Goal: Task Accomplishment & Management: Manage account settings

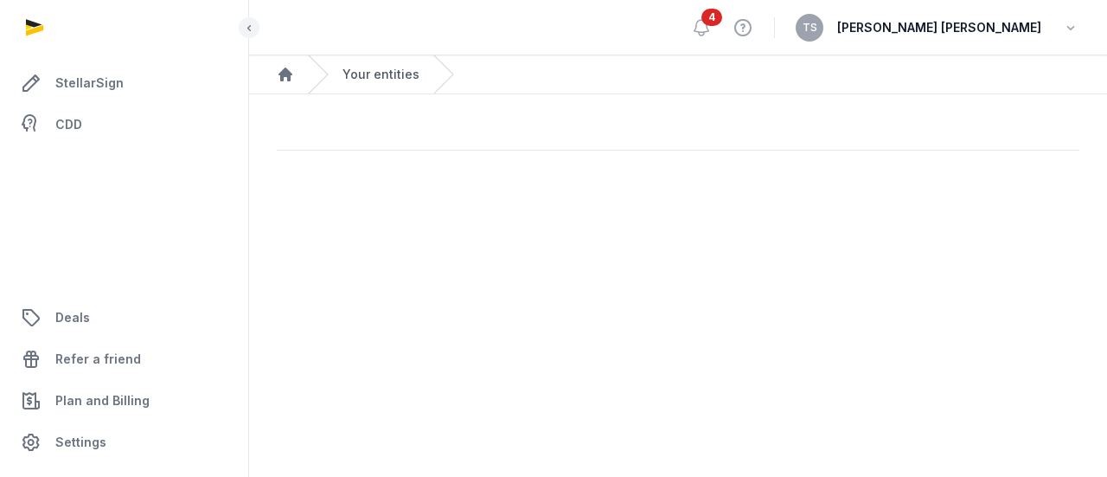
click at [393, 74] on link "Your entities" at bounding box center [381, 74] width 77 height 17
click at [1068, 25] on icon "button" at bounding box center [1070, 28] width 17 height 24
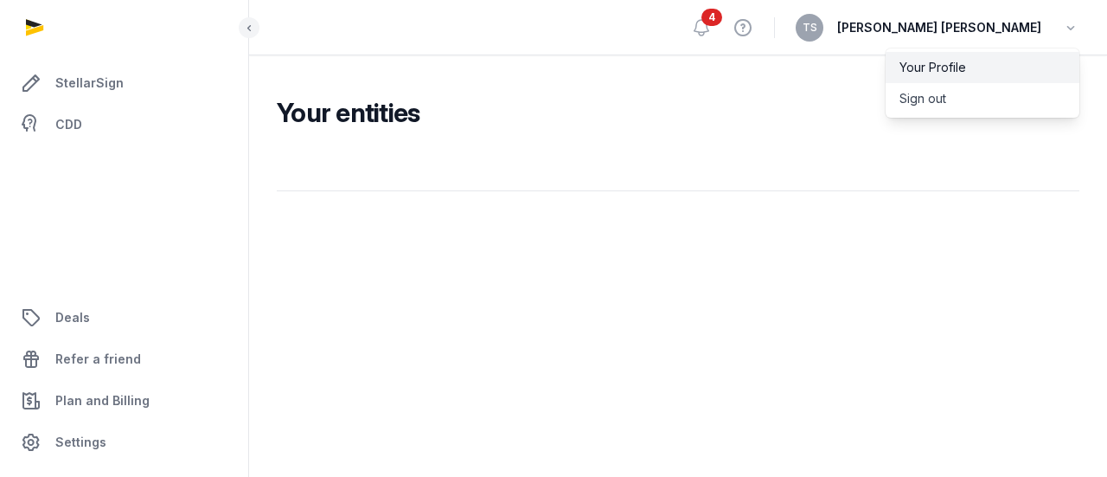
click at [951, 58] on link "Your Profile" at bounding box center [983, 67] width 194 height 31
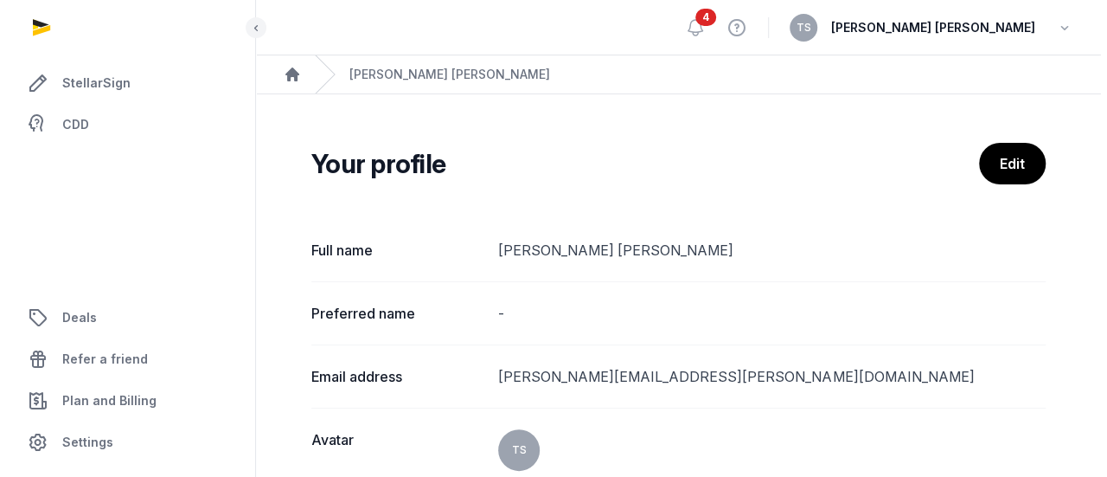
scroll to position [54, 0]
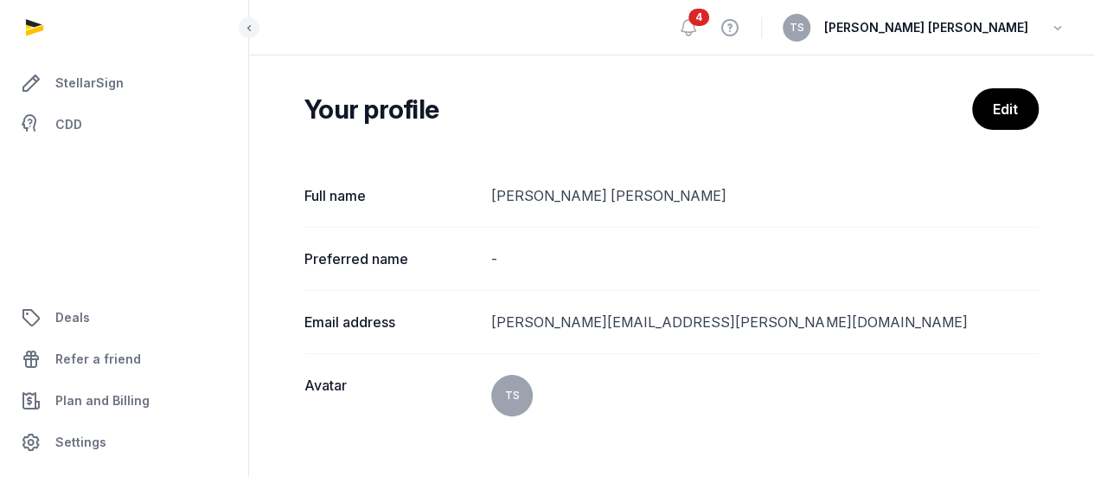
click at [689, 24] on span "4" at bounding box center [699, 17] width 21 height 17
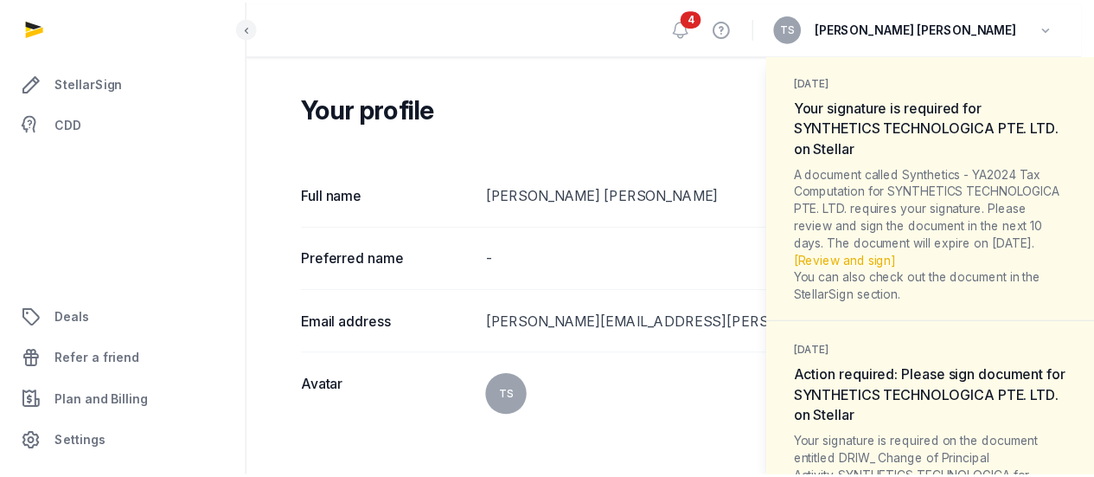
scroll to position [639, 0]
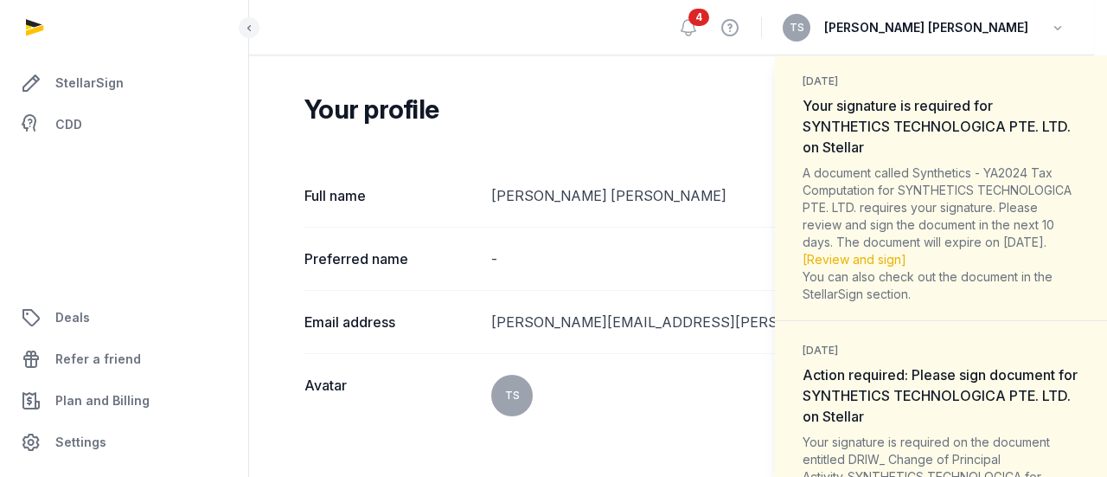
click at [67, 123] on div "Notifications (4) [PERSON_NAME] all as read [DATE] Your signature is required f…" at bounding box center [553, 238] width 1107 height 477
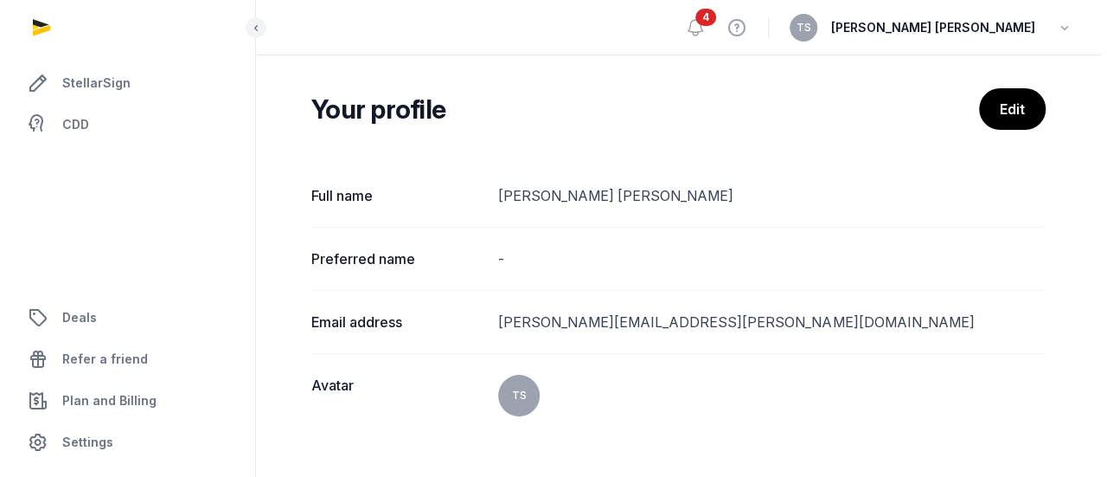
scroll to position [0, 0]
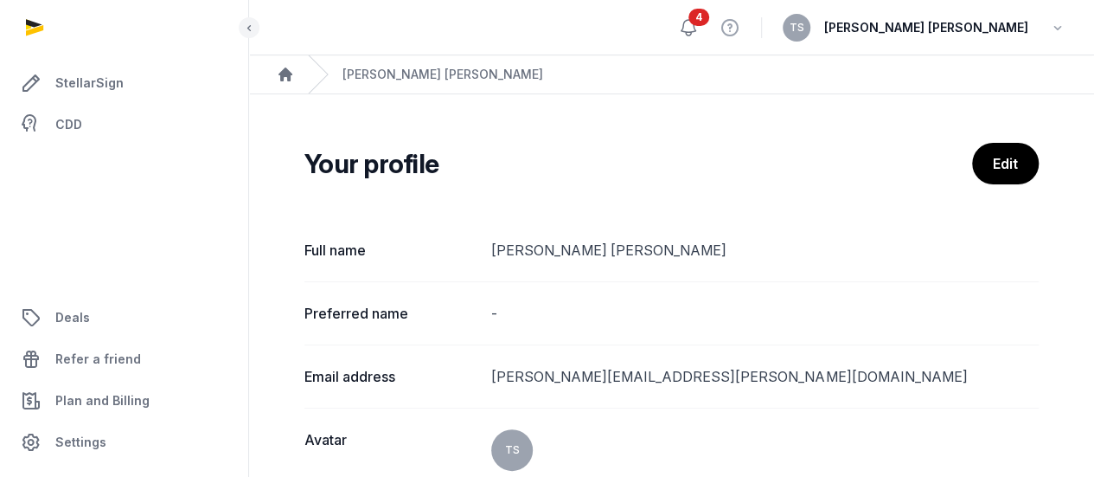
click at [678, 25] on icon at bounding box center [688, 27] width 21 height 21
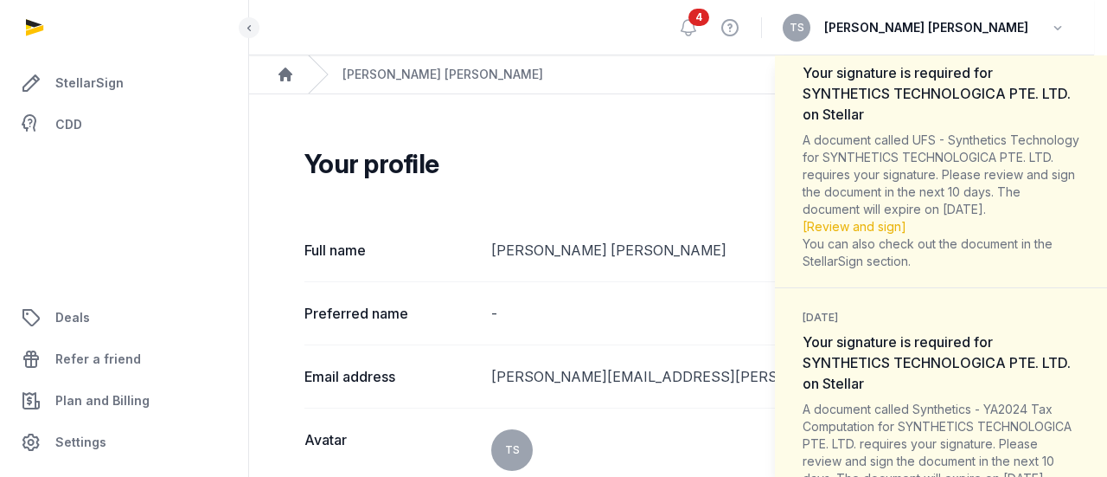
scroll to position [407, 0]
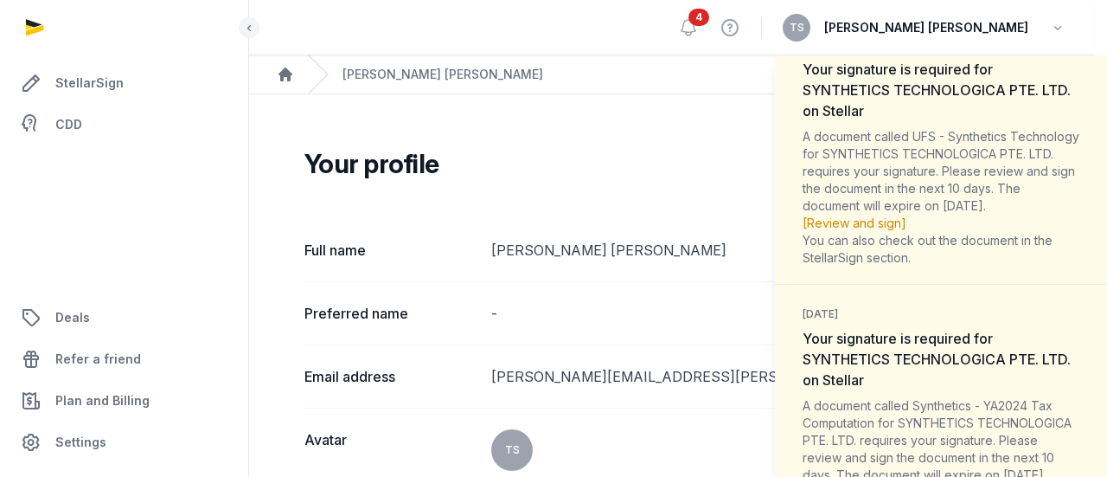
click at [885, 230] on link "[Review and sign]" at bounding box center [855, 222] width 104 height 15
